Goal: Task Accomplishment & Management: Manage account settings

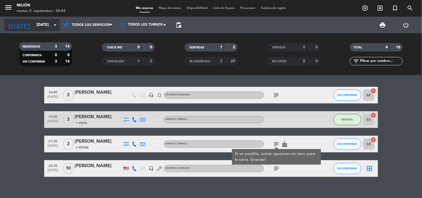
click at [35, 24] on input "[DATE]" at bounding box center [60, 25] width 53 height 10
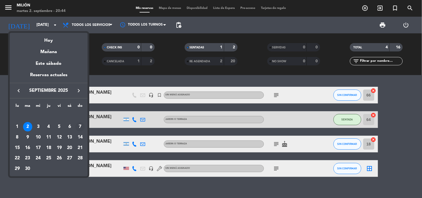
click at [81, 128] on div "7" at bounding box center [79, 126] width 9 height 9
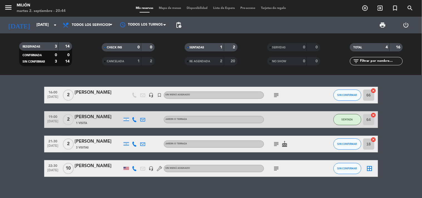
type input "[DATE]"
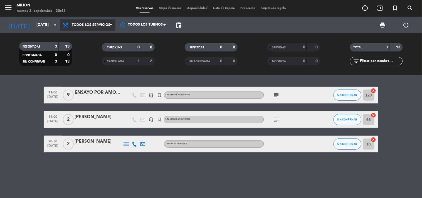
click at [88, 24] on span "Todos los servicios" at bounding box center [91, 25] width 38 height 4
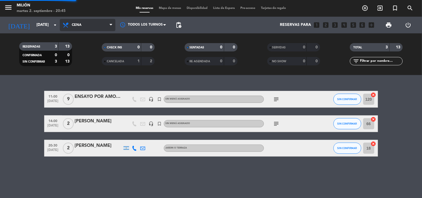
click at [88, 85] on ng-component "menu Milión [DATE] 2. septiembre - 20:45 Mis reservas Mapa de mesas Disponibili…" at bounding box center [211, 99] width 422 height 198
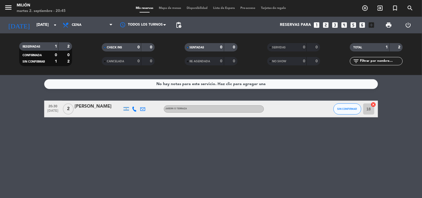
click at [326, 25] on icon "looks_two" at bounding box center [325, 24] width 7 height 7
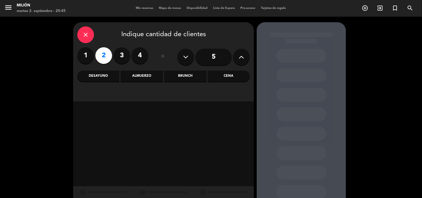
click at [221, 77] on div "Cena" at bounding box center [229, 76] width 42 height 11
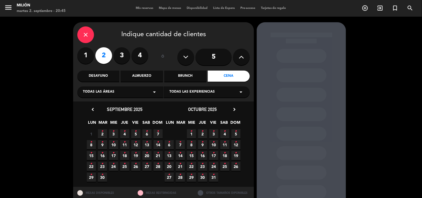
click at [159, 134] on span "7 •" at bounding box center [158, 133] width 9 height 9
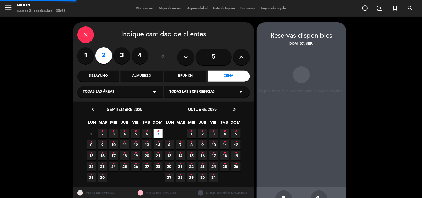
scroll to position [18, 0]
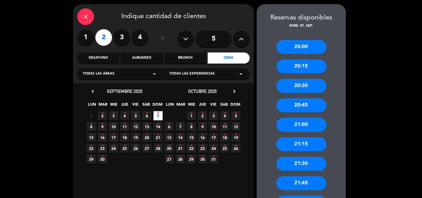
click at [301, 48] on div "20:00" at bounding box center [302, 47] width 50 height 14
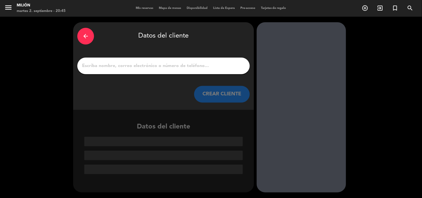
click at [171, 66] on input "1" at bounding box center [164, 66] width 164 height 8
paste input "[PERSON_NAME]"
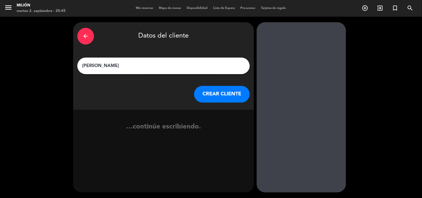
type input "[PERSON_NAME]"
click at [229, 93] on button "CREAR CLIENTE" at bounding box center [222, 94] width 56 height 17
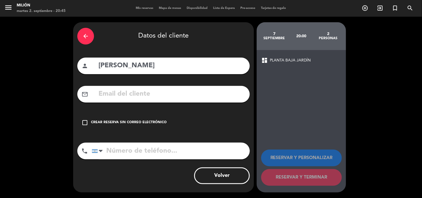
click at [86, 123] on icon "check_box_outline_blank" at bounding box center [85, 122] width 7 height 7
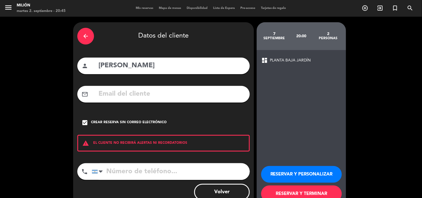
scroll to position [16, 0]
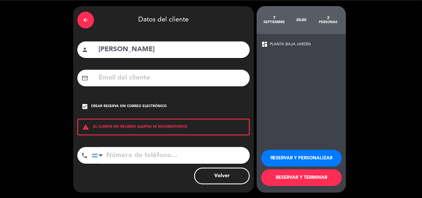
click at [120, 157] on input "tel" at bounding box center [171, 155] width 158 height 17
click at [118, 155] on input "tel" at bounding box center [171, 155] width 158 height 17
paste input "1154137230"
type input "1154137230"
click at [291, 157] on button "RESERVAR Y PERSONALIZAR" at bounding box center [301, 158] width 81 height 17
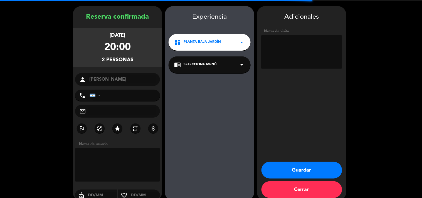
type input "[PHONE_NUMBER]"
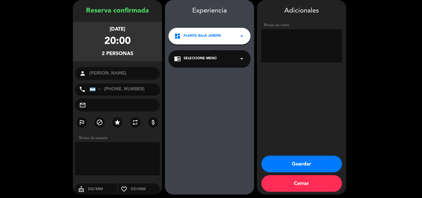
click at [310, 166] on button "Guardar" at bounding box center [302, 164] width 81 height 17
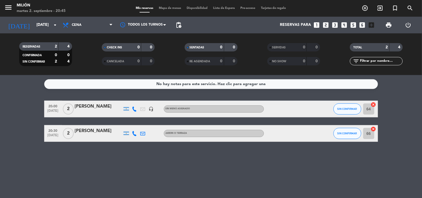
click at [95, 107] on div "[PERSON_NAME]" at bounding box center [98, 106] width 47 height 7
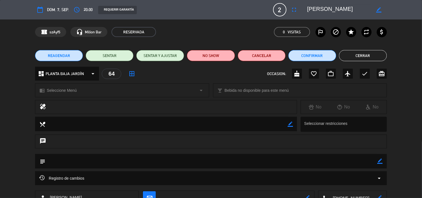
click at [379, 162] on icon "border_color" at bounding box center [380, 161] width 5 height 5
click at [133, 162] on textarea at bounding box center [211, 161] width 332 height 14
paste textarea "[PERSON_NAME] Código: 8XIJE9FS"
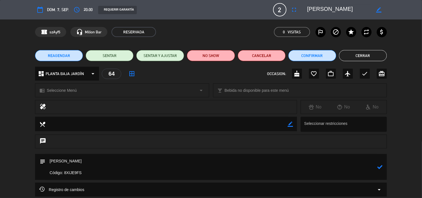
type textarea "[PERSON_NAME] Código: 8XIJE9FS"
click at [380, 168] on icon at bounding box center [380, 167] width 5 height 5
click at [360, 56] on button "Cerrar" at bounding box center [363, 55] width 48 height 11
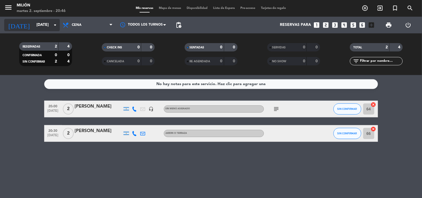
click at [45, 24] on input "[DATE]" at bounding box center [60, 25] width 53 height 10
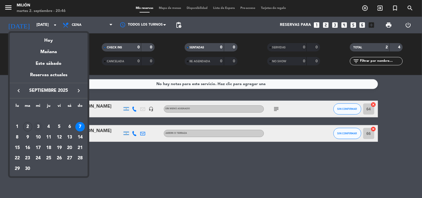
click at [38, 129] on div "3" at bounding box center [37, 126] width 9 height 9
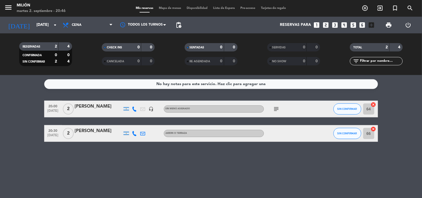
type input "[DATE]"
click at [91, 26] on span "Cena" at bounding box center [88, 25] width 56 height 12
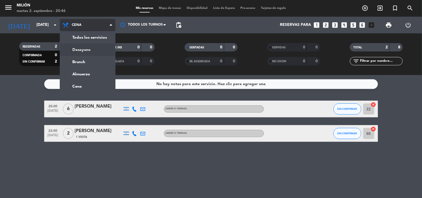
click at [82, 50] on div "menu Milión [DATE] 2. septiembre - 20:46 Mis reservas Mapa de mesas Disponibili…" at bounding box center [211, 37] width 422 height 75
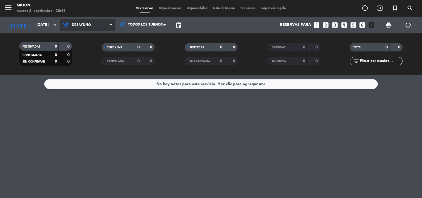
click at [86, 24] on span "Desayuno" at bounding box center [81, 25] width 19 height 4
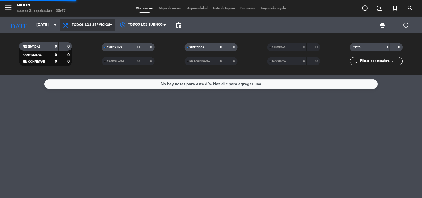
click at [87, 37] on div "menu Milión [DATE] 2. septiembre - 20:47 Mis reservas Mapa de mesas Disponibili…" at bounding box center [211, 37] width 422 height 75
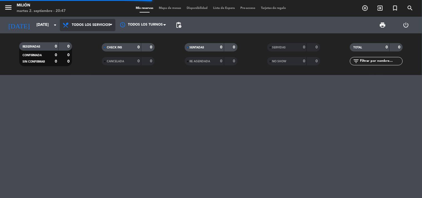
click at [89, 26] on span "Todos los servicios" at bounding box center [91, 25] width 38 height 4
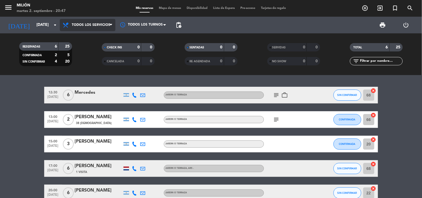
click at [81, 27] on span "Todos los servicios" at bounding box center [88, 25] width 56 height 12
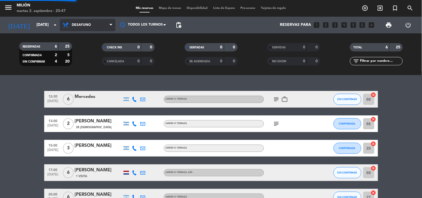
click at [78, 49] on div "menu Milión [DATE] 2. septiembre - 20:47 Mis reservas Mapa de mesas Disponibili…" at bounding box center [211, 37] width 422 height 75
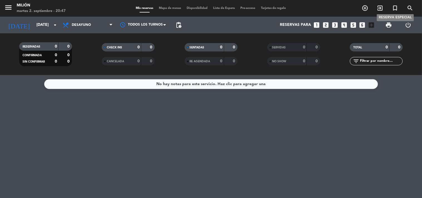
click at [396, 7] on icon "turned_in_not" at bounding box center [395, 8] width 7 height 7
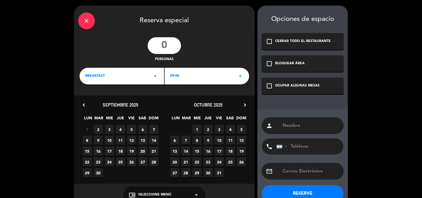
click at [169, 47] on input "number" at bounding box center [164, 45] width 33 height 17
type input "16"
click at [156, 75] on icon "arrow_drop_down" at bounding box center [155, 76] width 7 height 7
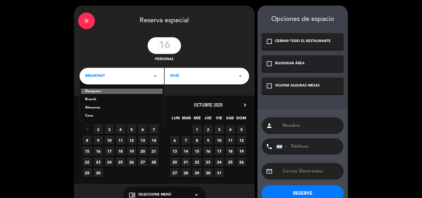
click at [99, 92] on div "Desayuno" at bounding box center [122, 92] width 82 height 6
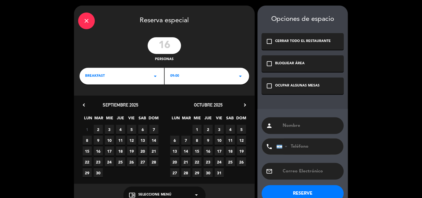
click at [110, 130] on span "3" at bounding box center [109, 129] width 9 height 9
click at [240, 77] on icon "arrow_drop_down" at bounding box center [240, 76] width 7 height 7
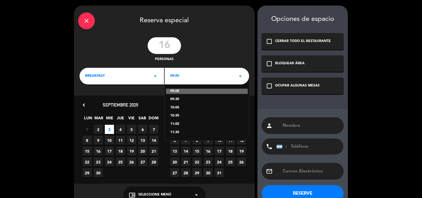
click at [178, 123] on div "11:00" at bounding box center [207, 125] width 74 height 6
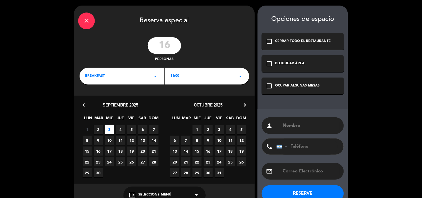
click at [271, 85] on icon "check_box_outline_blank" at bounding box center [269, 86] width 7 height 7
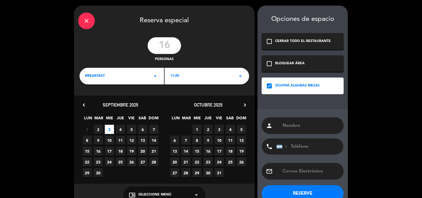
click at [285, 124] on input "text" at bounding box center [311, 126] width 57 height 8
type input "Agrepol"
drag, startPoint x: 292, startPoint y: 146, endPoint x: 352, endPoint y: 165, distance: 63.0
click at [293, 146] on input "tel" at bounding box center [307, 147] width 61 height 16
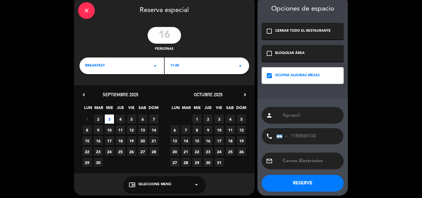
scroll to position [13, 0]
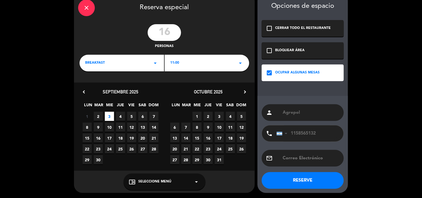
type input "1158565132"
click at [300, 184] on button "RESERVE" at bounding box center [303, 180] width 82 height 17
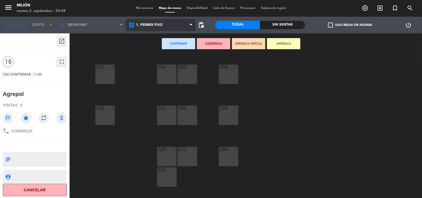
click at [153, 22] on span "1. PRIMER PISO" at bounding box center [161, 25] width 70 height 12
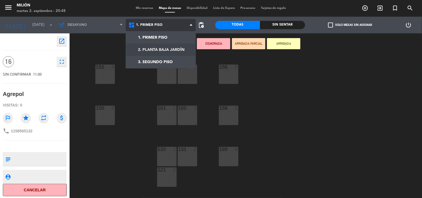
click at [151, 48] on ng-component "menu Milión [DATE] 2. septiembre - 20:48 Mis reservas Mapa de mesas Disponibili…" at bounding box center [211, 99] width 422 height 199
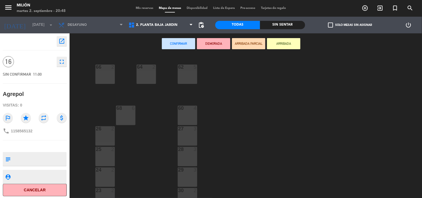
click at [103, 71] on div "66 2" at bounding box center [105, 74] width 19 height 19
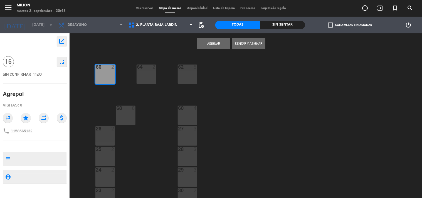
click at [121, 118] on div "68 6" at bounding box center [125, 115] width 19 height 19
click at [150, 63] on div "66 2 62 5 64 2 68 6 60 4 26 2 27 3 25 2 28 3 24 2 29 3 23 2 30 2 31 2 22 6 32 2…" at bounding box center [248, 127] width 349 height 144
click at [149, 80] on div "64 2" at bounding box center [146, 74] width 19 height 19
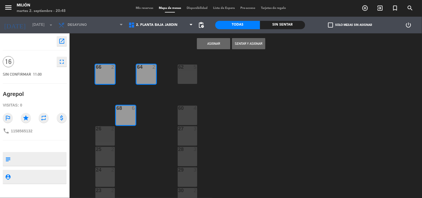
click at [222, 42] on button "Asignar" at bounding box center [213, 43] width 33 height 11
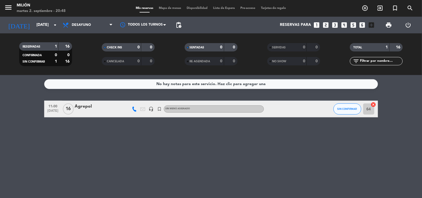
click at [85, 107] on div "Agrepol" at bounding box center [98, 106] width 47 height 7
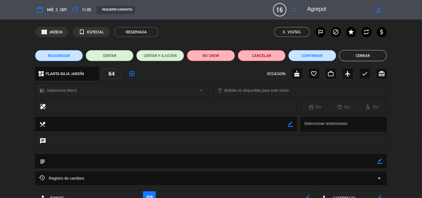
click at [364, 56] on button "Cerrar" at bounding box center [363, 55] width 48 height 11
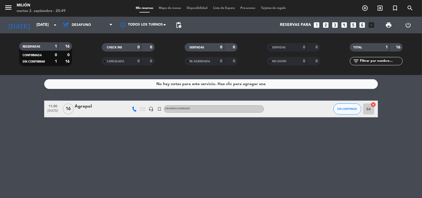
click at [192, 141] on div "No hay notas para este servicio. Haz clic para agregar una 11:00 [DATE] Agrepol…" at bounding box center [211, 136] width 422 height 123
click at [190, 138] on div "No hay notas para este servicio. Haz clic para agregar una 11:00 [DATE] Agrepol…" at bounding box center [211, 136] width 422 height 123
click at [91, 24] on span "Desayuno" at bounding box center [88, 25] width 56 height 12
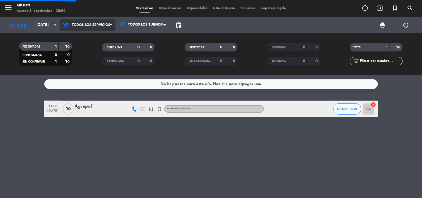
click at [96, 37] on div "menu Milión [DATE] 2. septiembre - 20:50 Mis reservas Mapa de mesas Disponibili…" at bounding box center [211, 37] width 422 height 75
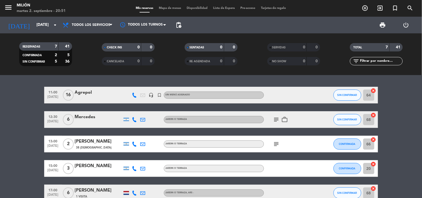
click at [277, 143] on icon "subject" at bounding box center [276, 144] width 7 height 7
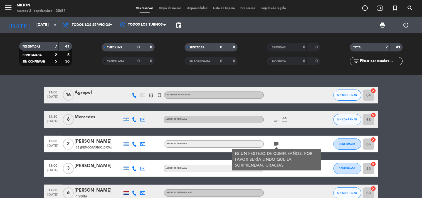
click at [277, 143] on icon "subject" at bounding box center [276, 144] width 7 height 7
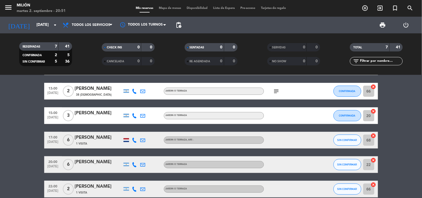
scroll to position [80, 0]
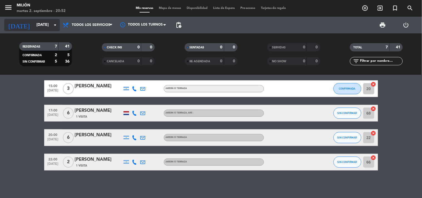
click at [34, 26] on input "[DATE]" at bounding box center [60, 25] width 53 height 10
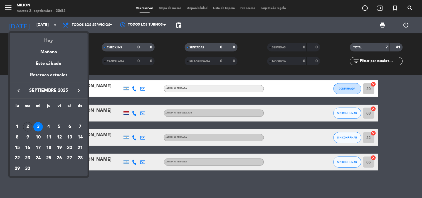
click at [47, 40] on div "Hoy" at bounding box center [49, 38] width 78 height 11
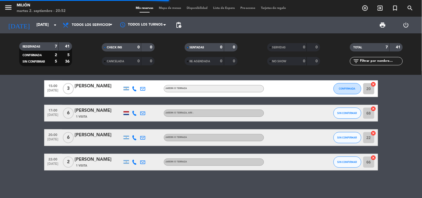
scroll to position [6, 0]
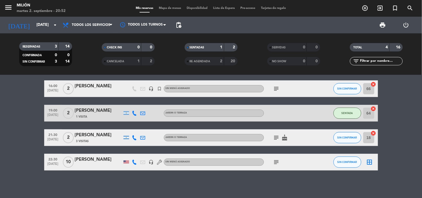
click at [275, 163] on icon "subject" at bounding box center [276, 162] width 7 height 7
click at [34, 22] on input "[DATE]" at bounding box center [60, 25] width 53 height 10
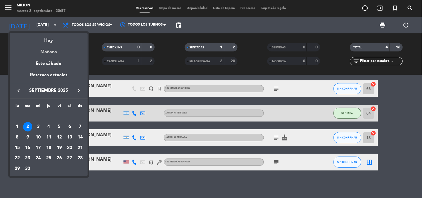
click at [50, 50] on div "Mañana" at bounding box center [49, 49] width 78 height 11
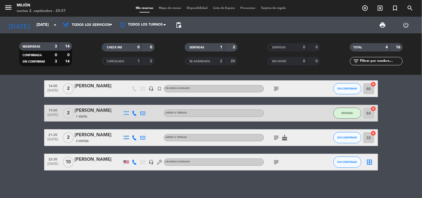
type input "[DATE]"
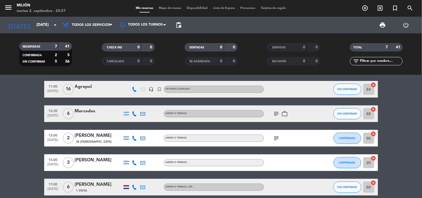
scroll to position [0, 0]
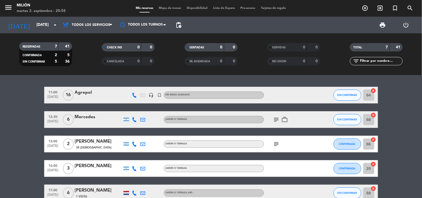
click at [87, 92] on div "Agrepol" at bounding box center [98, 92] width 47 height 7
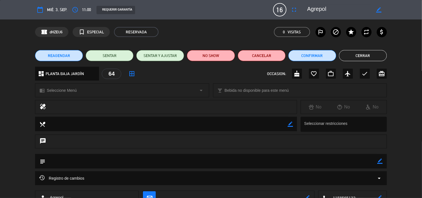
click at [102, 162] on textarea at bounding box center [211, 161] width 332 height 14
click at [380, 160] on icon "border_color" at bounding box center [380, 161] width 5 height 5
drag, startPoint x: 210, startPoint y: 165, endPoint x: 334, endPoint y: 173, distance: 125.0
click at [244, 165] on textarea at bounding box center [211, 161] width 332 height 14
click at [158, 160] on textarea at bounding box center [211, 161] width 332 height 14
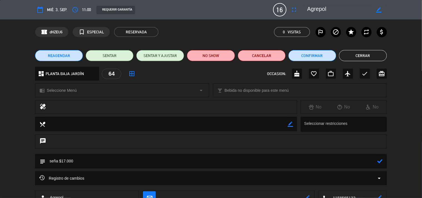
type textarea "seña $17.000"
click at [380, 162] on icon at bounding box center [380, 161] width 5 height 5
drag, startPoint x: 371, startPoint y: 57, endPoint x: 407, endPoint y: 35, distance: 42.1
click at [385, 52] on button "Cerrar" at bounding box center [363, 55] width 48 height 11
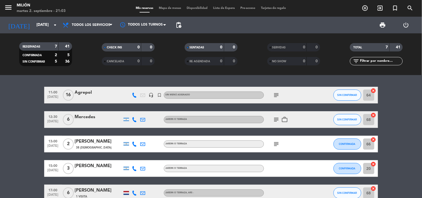
click at [278, 95] on icon "subject" at bounding box center [276, 95] width 7 height 7
click at [34, 23] on input "[DATE]" at bounding box center [60, 25] width 53 height 10
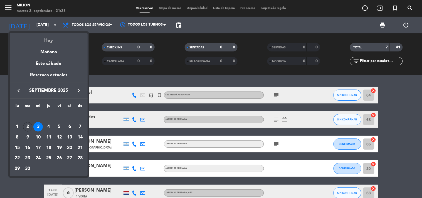
click at [48, 41] on div "Hoy" at bounding box center [49, 38] width 78 height 11
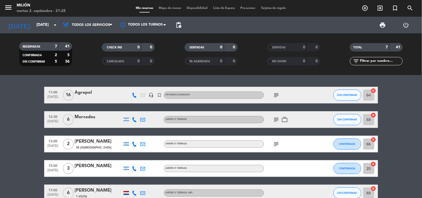
type input "[DATE]"
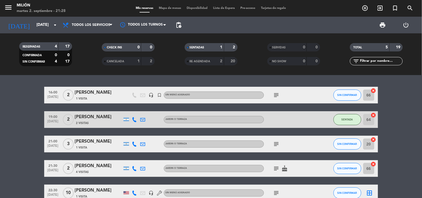
click at [277, 167] on icon "subject" at bounding box center [276, 168] width 7 height 7
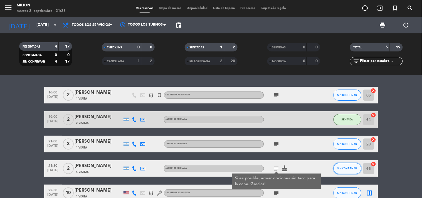
click at [349, 166] on button "SIN CONFIRMAR" at bounding box center [348, 168] width 28 height 11
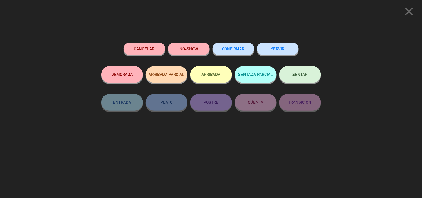
click at [310, 75] on button "SENTAR" at bounding box center [301, 74] width 42 height 17
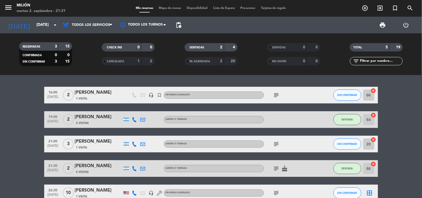
click at [278, 143] on icon "subject" at bounding box center [276, 144] width 7 height 7
click at [351, 143] on span "SIN CONFIRMAR" at bounding box center [348, 144] width 20 height 3
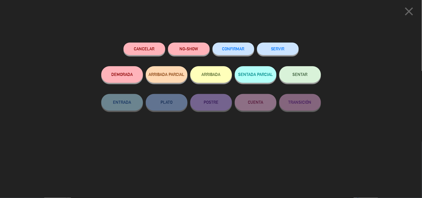
click at [304, 72] on button "SENTAR" at bounding box center [301, 74] width 42 height 17
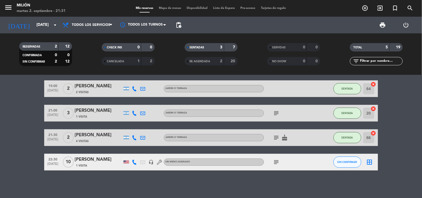
scroll to position [31, 0]
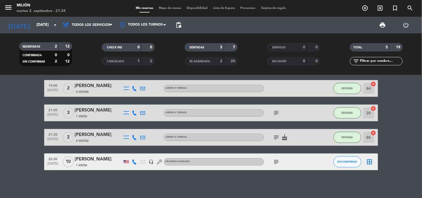
click at [275, 162] on icon "subject" at bounding box center [276, 162] width 7 height 7
